Goal: Task Accomplishment & Management: Manage account settings

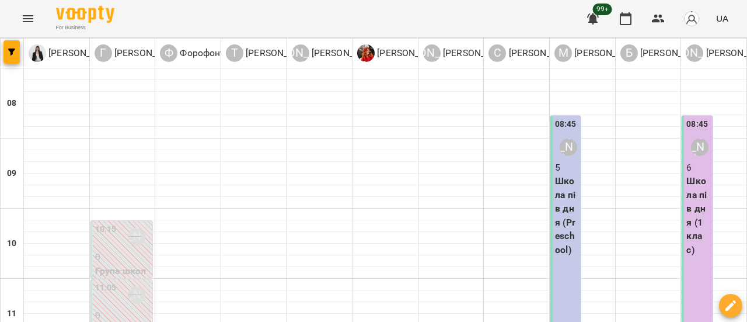
scroll to position [350, 0]
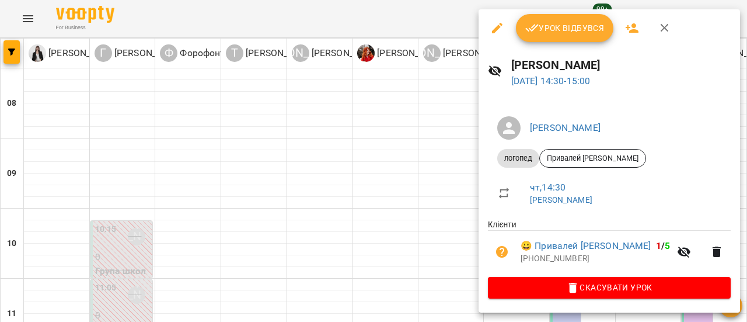
click at [570, 26] on span "Урок відбувся" at bounding box center [564, 28] width 79 height 14
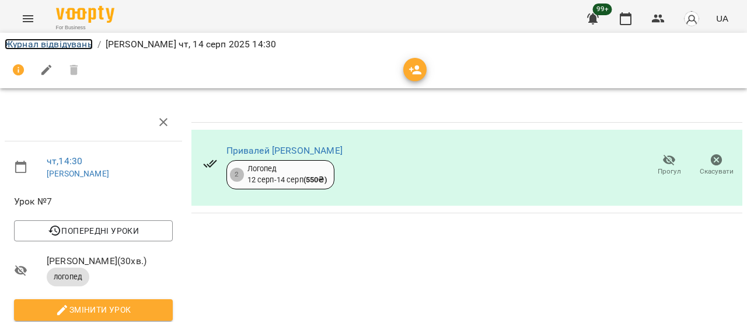
click at [60, 45] on link "Журнал відвідувань" at bounding box center [49, 44] width 88 height 11
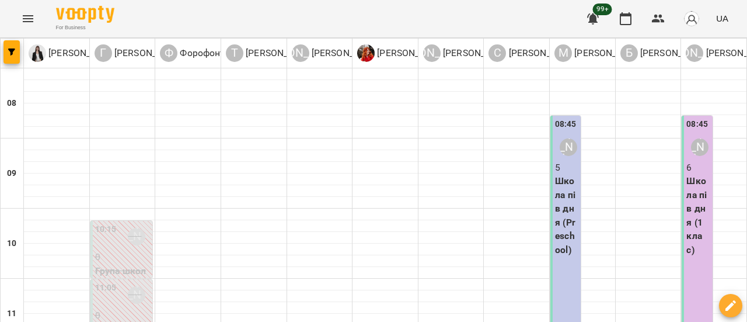
scroll to position [409, 0]
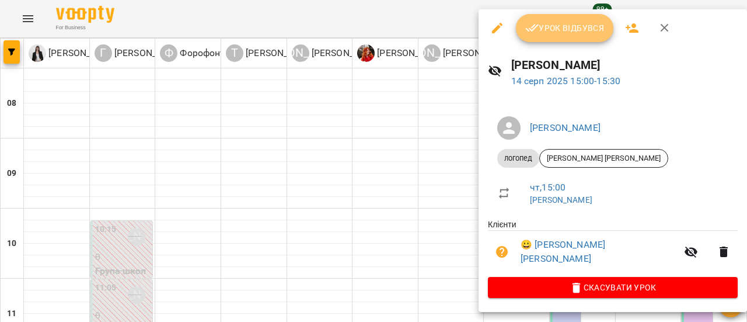
click at [575, 32] on span "Урок відбувся" at bounding box center [564, 28] width 79 height 14
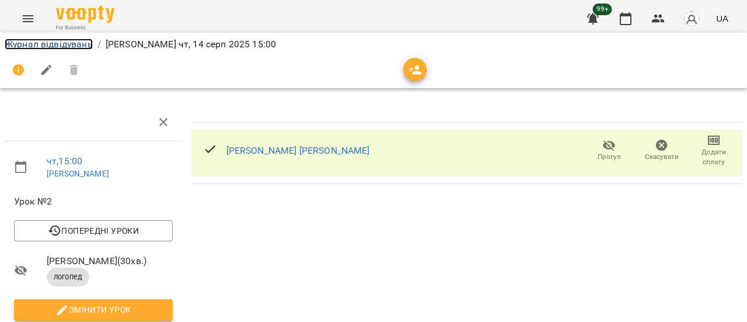
click at [69, 47] on link "Журнал відвідувань" at bounding box center [49, 44] width 88 height 11
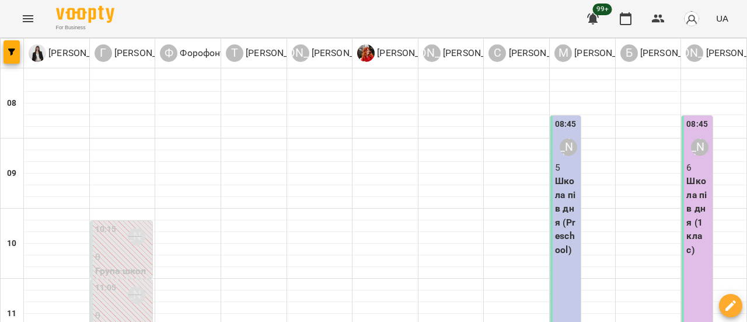
click at [29, 18] on icon "Menu" at bounding box center [28, 18] width 11 height 7
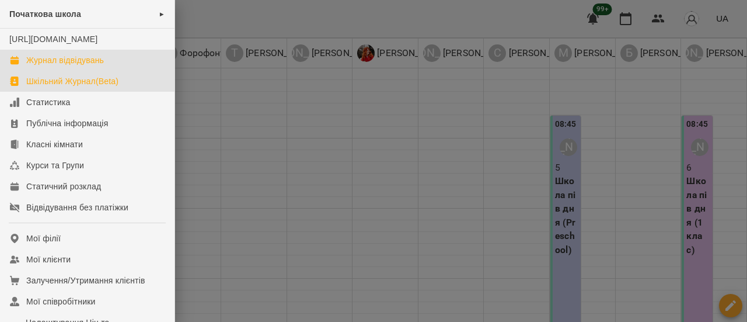
click at [81, 87] on div "Шкільний Журнал(Beta)" at bounding box center [72, 81] width 92 height 12
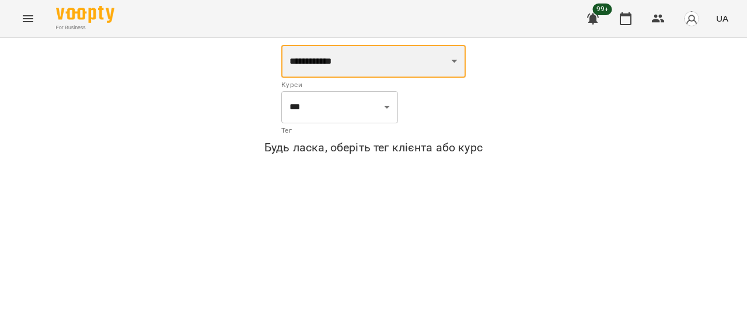
click at [466, 62] on select "**********" at bounding box center [373, 61] width 184 height 33
click at [466, 57] on select "**********" at bounding box center [373, 61] width 184 height 33
click at [466, 60] on select "**********" at bounding box center [373, 61] width 184 height 33
select select "**********"
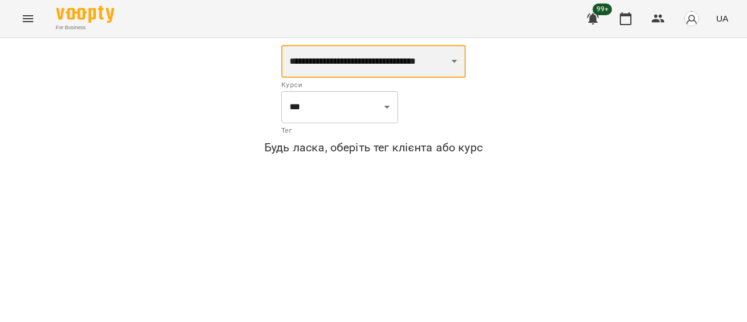
click at [281, 45] on select "**********" at bounding box center [373, 61] width 184 height 33
select select "*********"
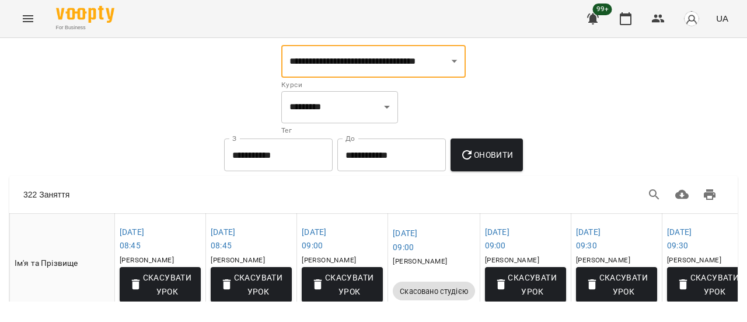
click at [34, 15] on icon "Menu" at bounding box center [28, 19] width 14 height 14
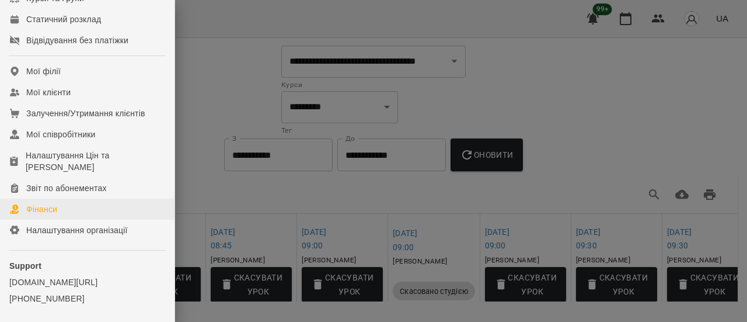
scroll to position [217, 0]
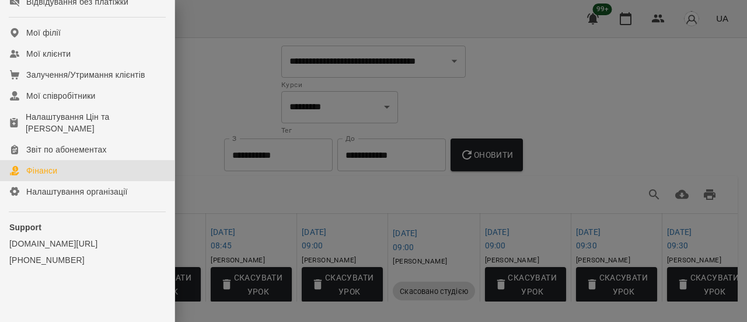
click at [47, 174] on div "Фінанси" at bounding box center [41, 171] width 31 height 12
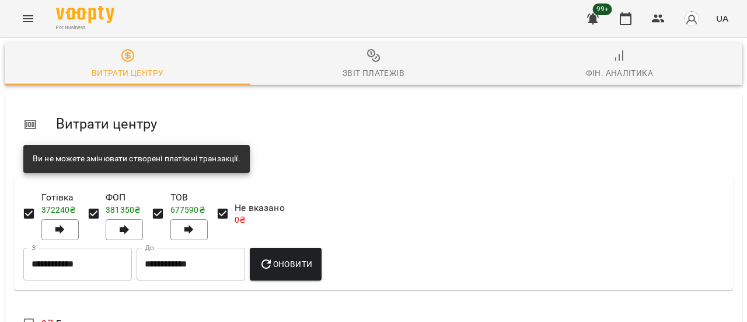
click at [32, 21] on icon "Menu" at bounding box center [28, 18] width 11 height 7
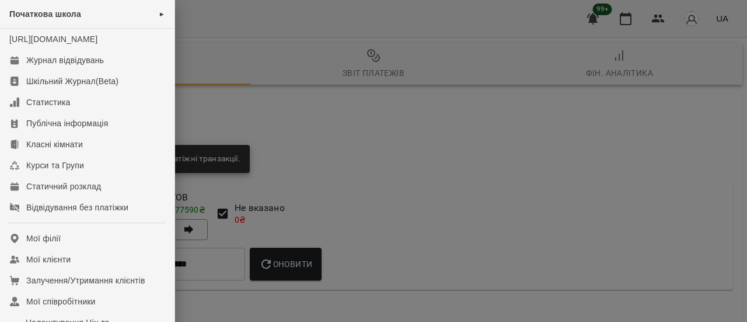
click at [335, 121] on div at bounding box center [373, 161] width 747 height 322
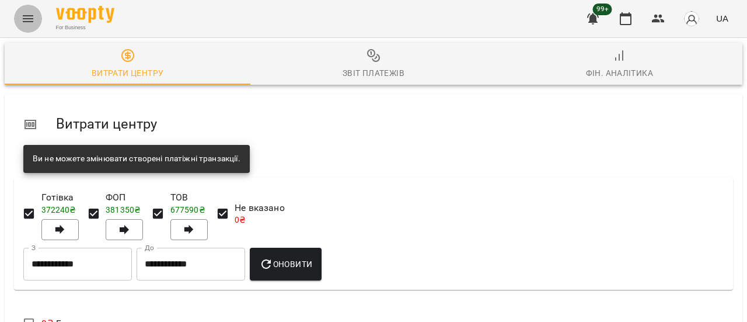
click at [28, 16] on icon "Menu" at bounding box center [28, 18] width 11 height 7
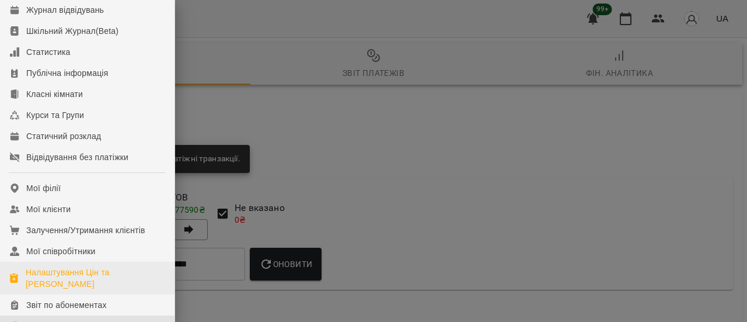
scroll to position [117, 0]
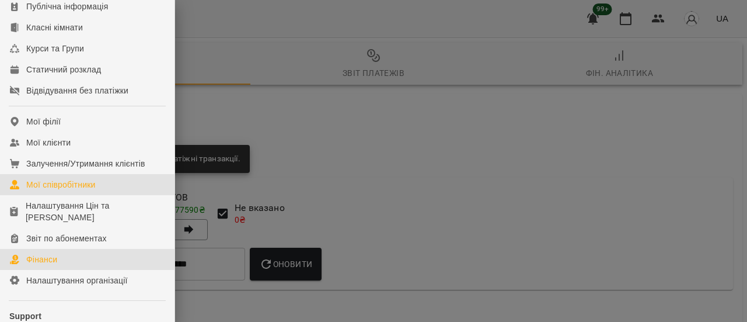
click at [77, 190] on div "Мої співробітники" at bounding box center [60, 185] width 69 height 12
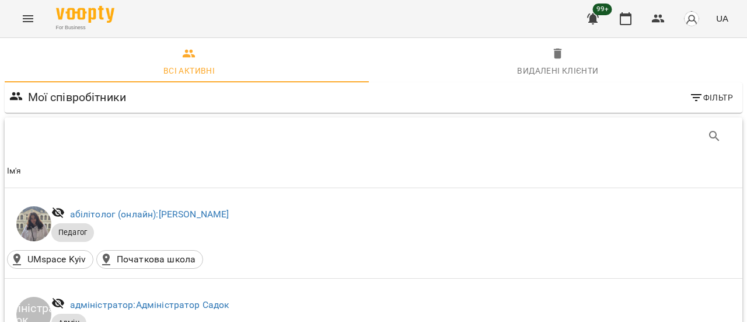
scroll to position [467, 0]
click at [40, 20] on button "Menu" at bounding box center [28, 19] width 28 height 28
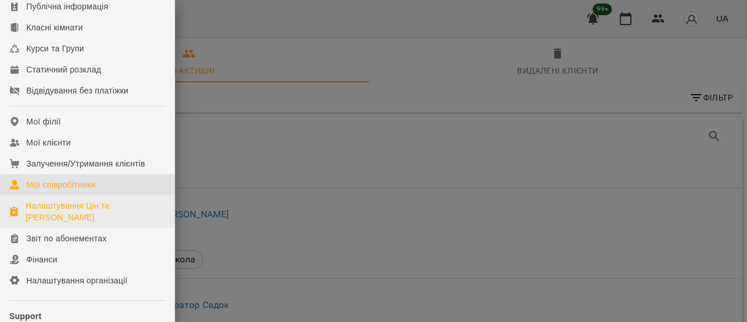
scroll to position [175, 0]
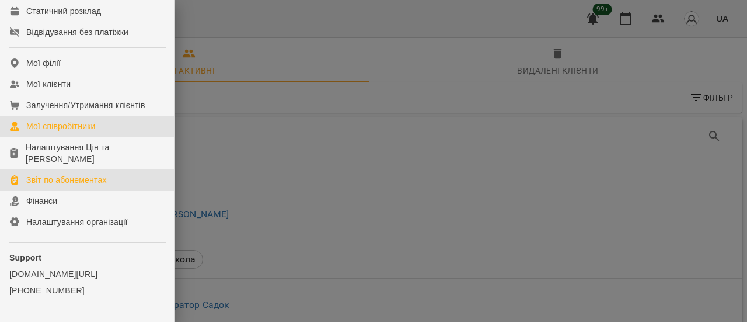
click at [96, 186] on div "Звіт по абонементах" at bounding box center [66, 180] width 81 height 12
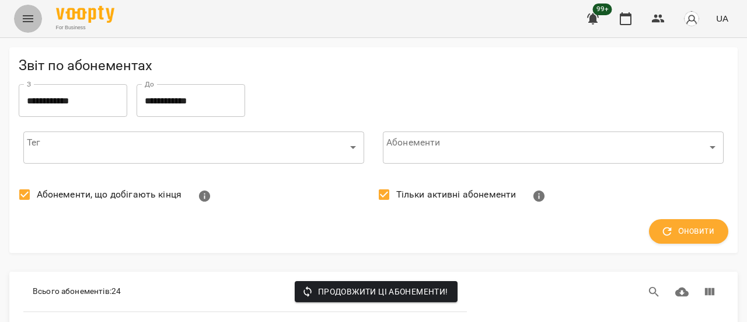
click at [20, 18] on button "Menu" at bounding box center [28, 19] width 28 height 28
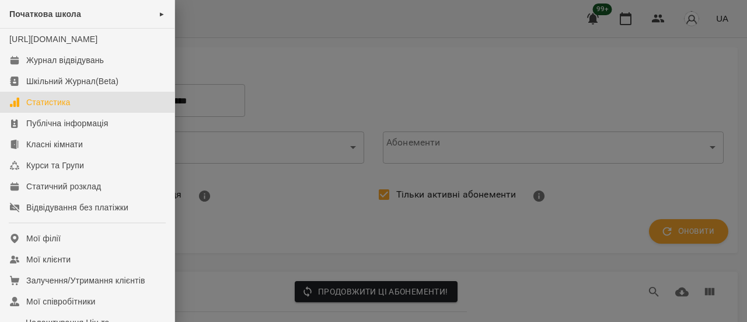
click at [71, 113] on link "Статистика" at bounding box center [87, 102] width 175 height 21
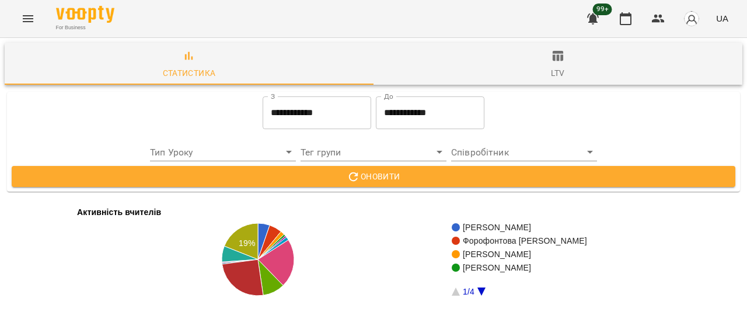
click at [24, 24] on icon "Menu" at bounding box center [28, 19] width 14 height 14
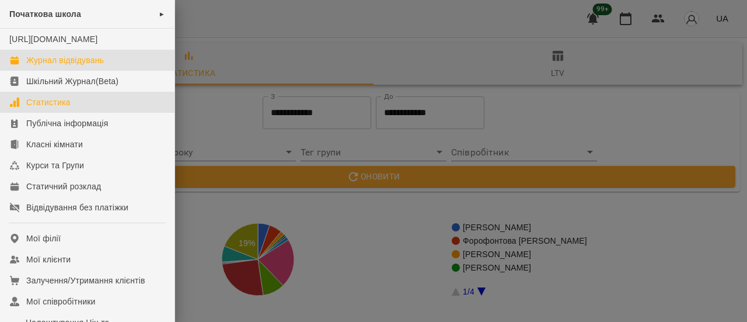
click at [65, 66] on div "Журнал відвідувань" at bounding box center [65, 60] width 78 height 12
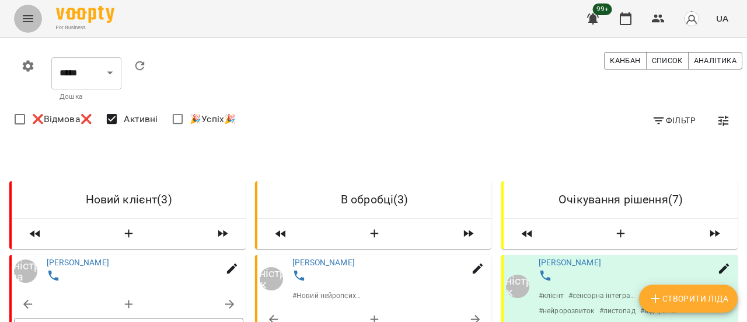
click at [27, 20] on icon "Menu" at bounding box center [28, 19] width 14 height 14
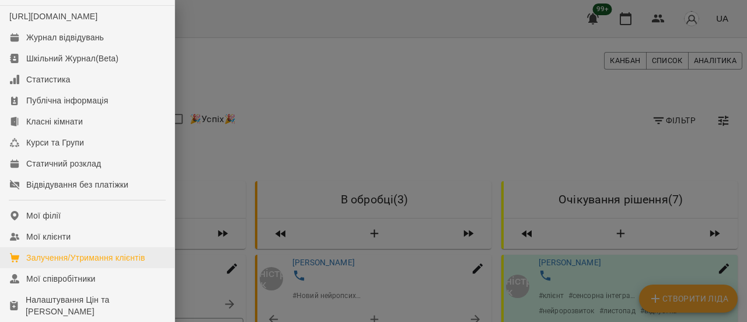
scroll to position [58, 0]
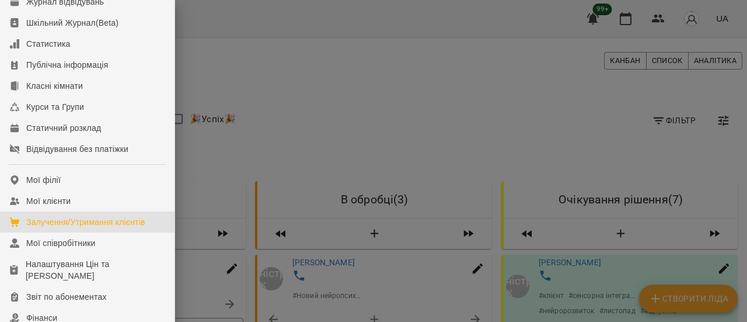
click at [78, 228] on div "Залучення/Утримання клієнтів" at bounding box center [85, 222] width 119 height 12
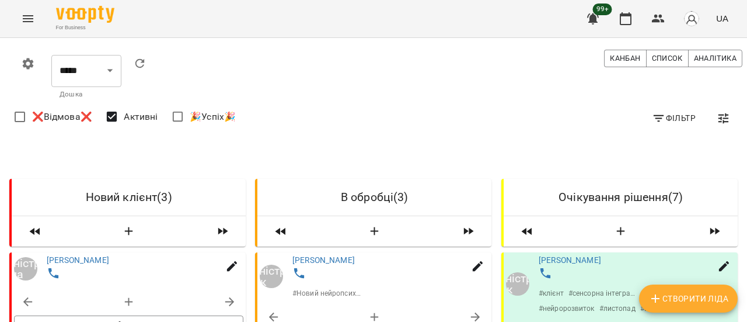
scroll to position [16, 0]
click at [30, 17] on icon "Menu" at bounding box center [28, 19] width 14 height 14
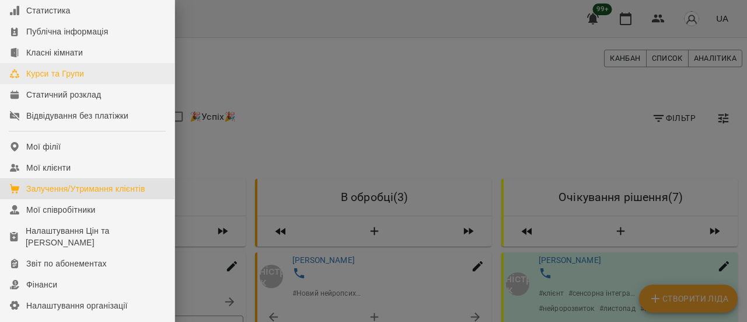
scroll to position [175, 0]
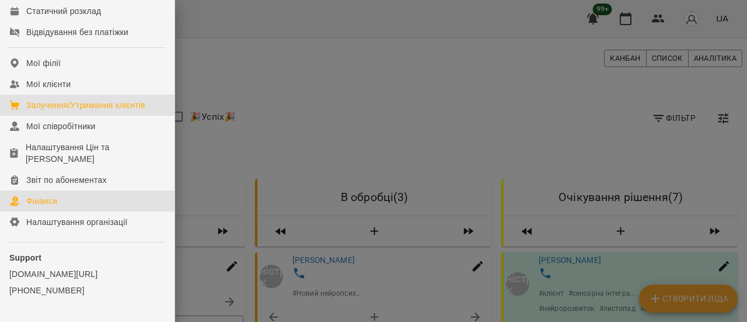
click at [57, 207] on div "Фінанси" at bounding box center [41, 201] width 31 height 12
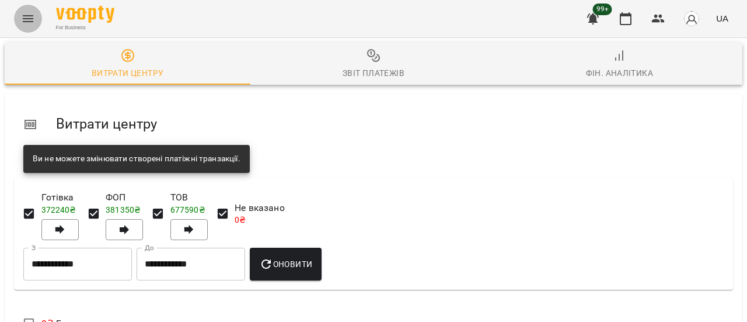
click at [28, 22] on icon "Menu" at bounding box center [28, 18] width 11 height 7
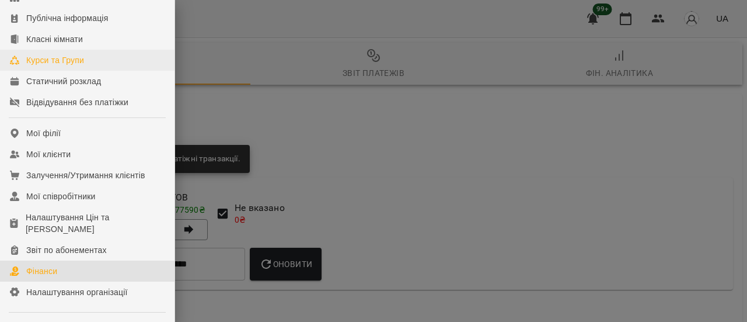
scroll to position [117, 0]
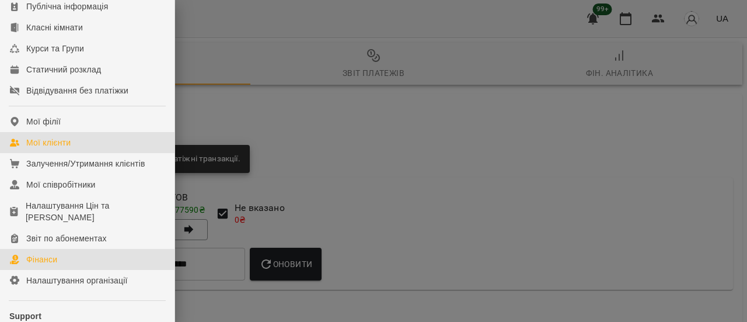
click at [53, 148] on div "Мої клієнти" at bounding box center [48, 143] width 44 height 12
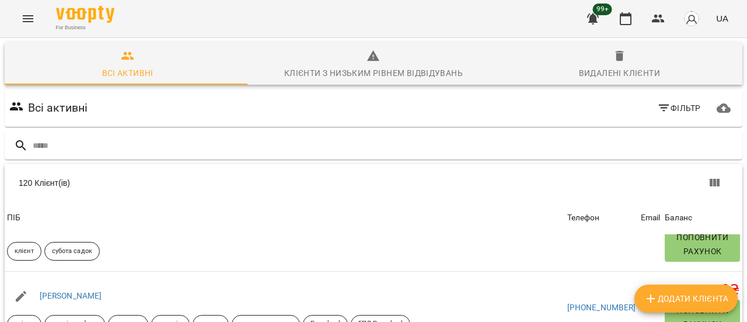
scroll to position [292, 0]
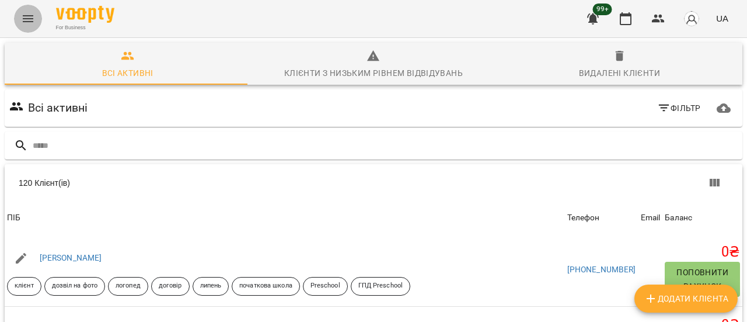
click at [27, 13] on icon "Menu" at bounding box center [28, 19] width 14 height 14
